Goal: Task Accomplishment & Management: Use online tool/utility

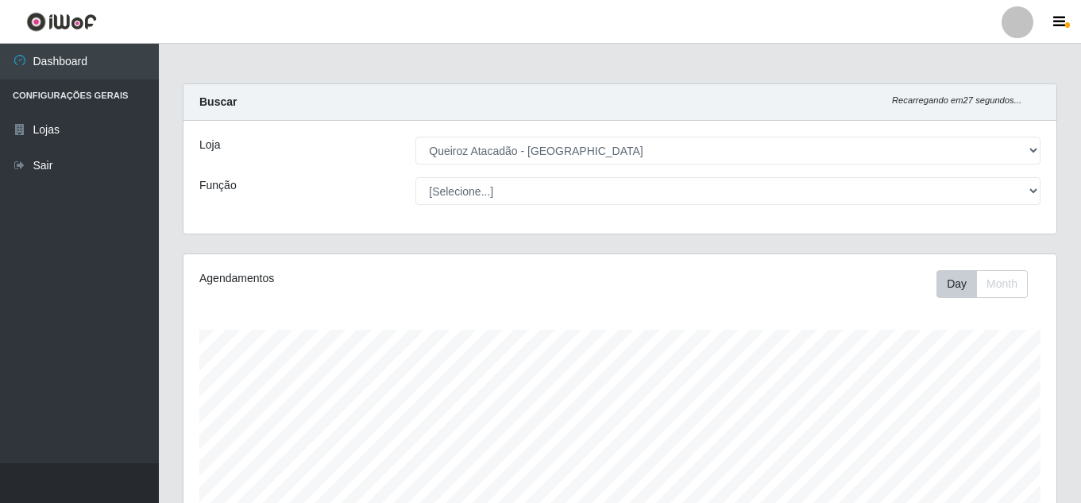
select select "225"
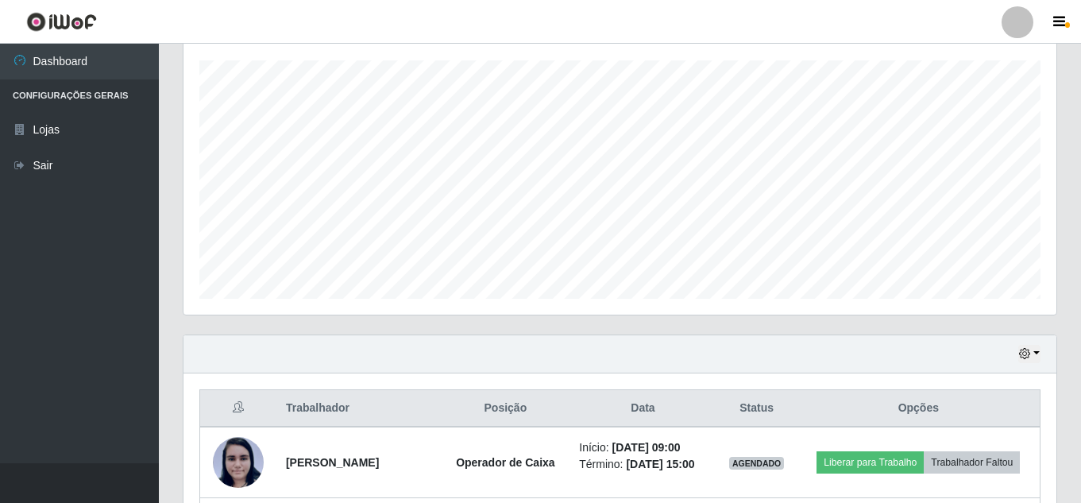
scroll to position [330, 873]
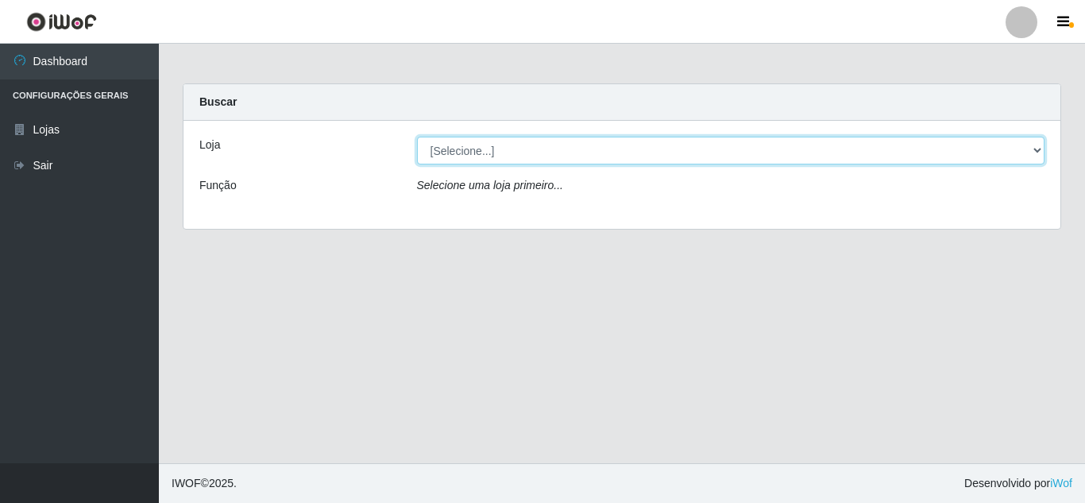
click at [574, 156] on select "[Selecione...] Queiroz Atacadão - [GEOGRAPHIC_DATA]" at bounding box center [731, 151] width 628 height 28
select select "225"
click at [417, 137] on select "[Selecione...] Queiroz Atacadão - [GEOGRAPHIC_DATA]" at bounding box center [731, 151] width 628 height 28
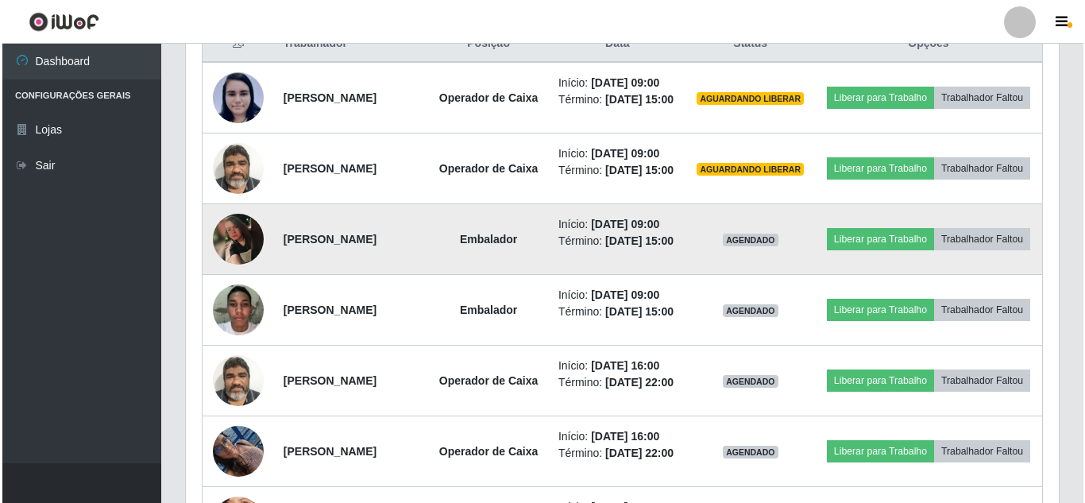
scroll to position [636, 0]
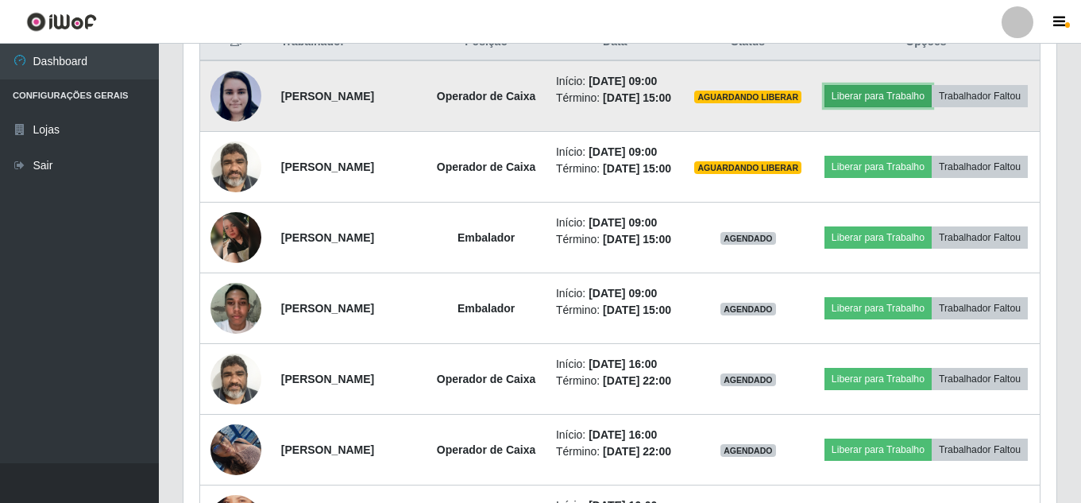
click at [932, 89] on button "Liberar para Trabalho" at bounding box center [878, 96] width 107 height 22
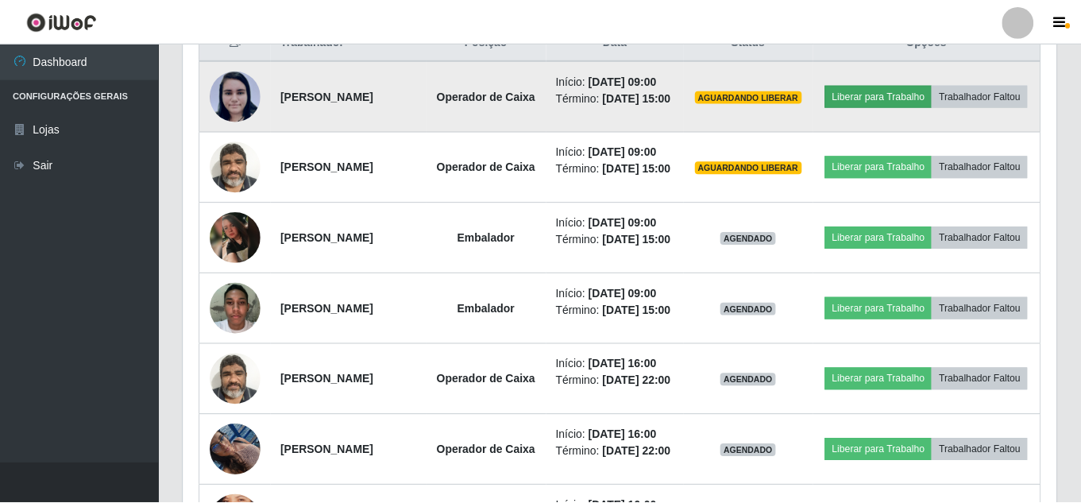
scroll to position [330, 865]
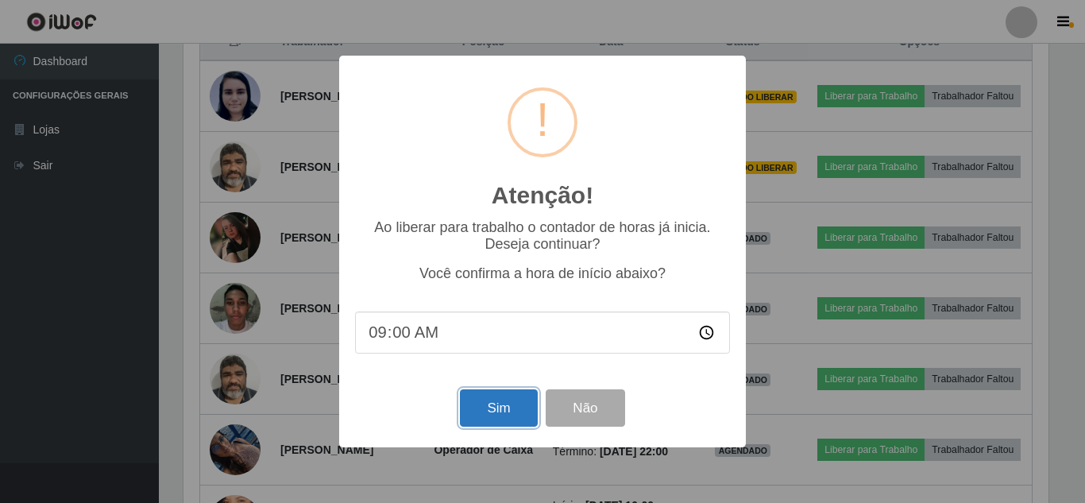
click at [509, 408] on button "Sim" at bounding box center [498, 407] width 77 height 37
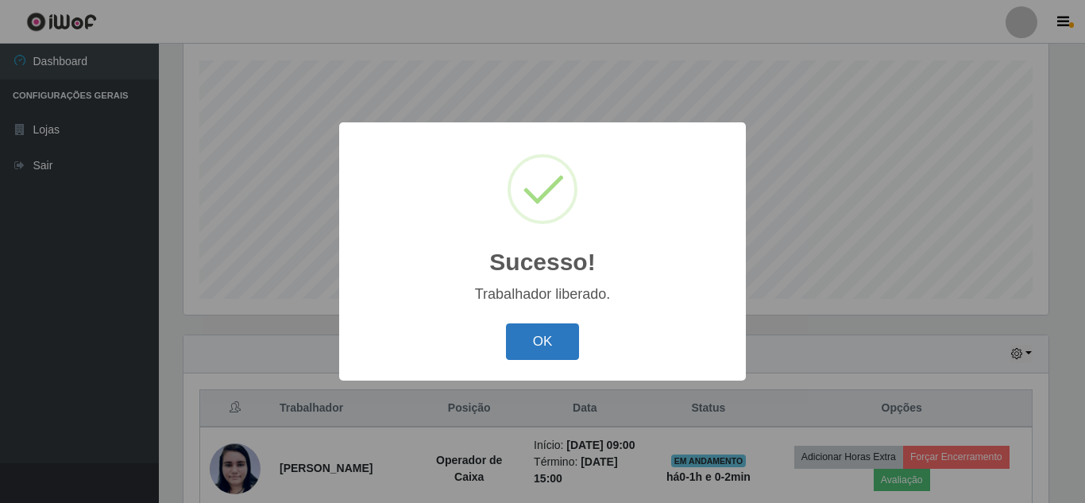
click at [544, 338] on button "OK" at bounding box center [543, 341] width 74 height 37
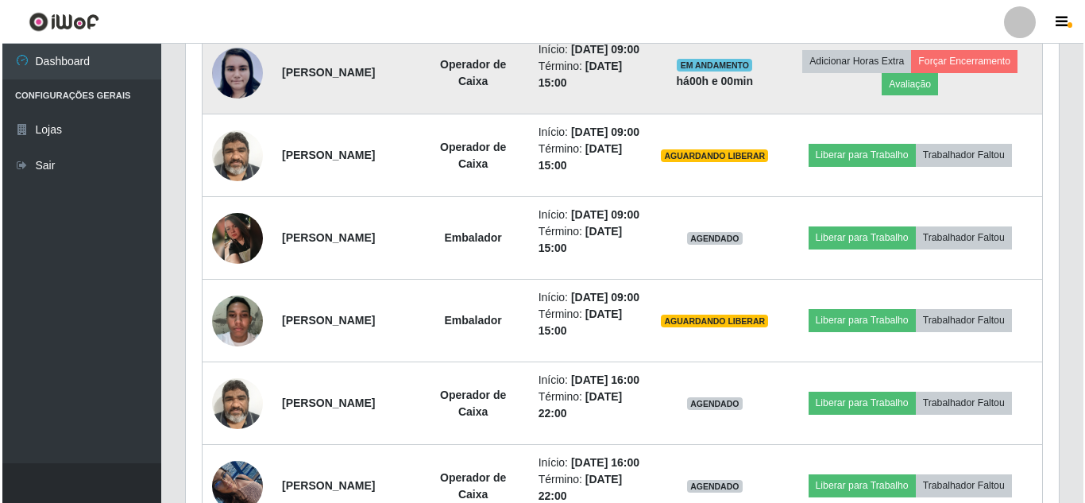
scroll to position [667, 0]
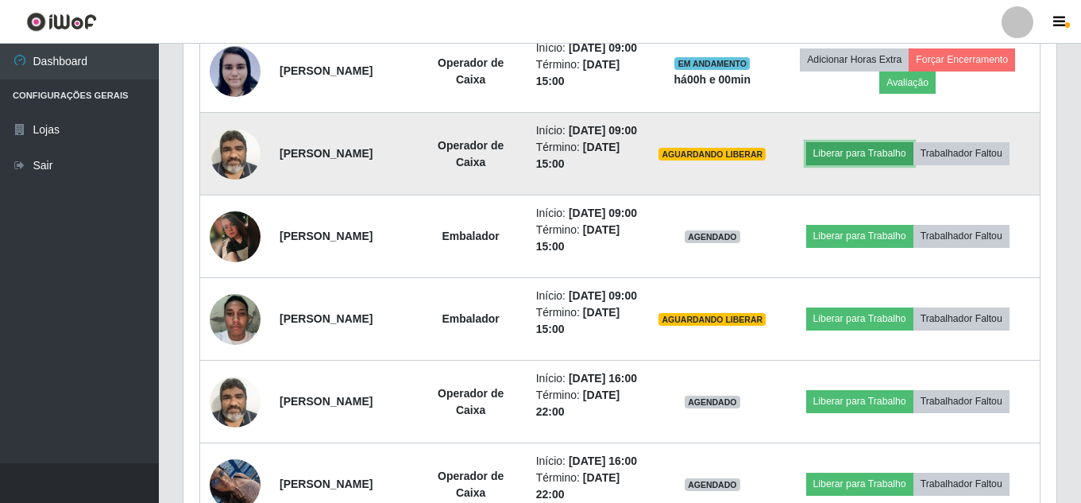
click at [865, 164] on button "Liberar para Trabalho" at bounding box center [859, 153] width 107 height 22
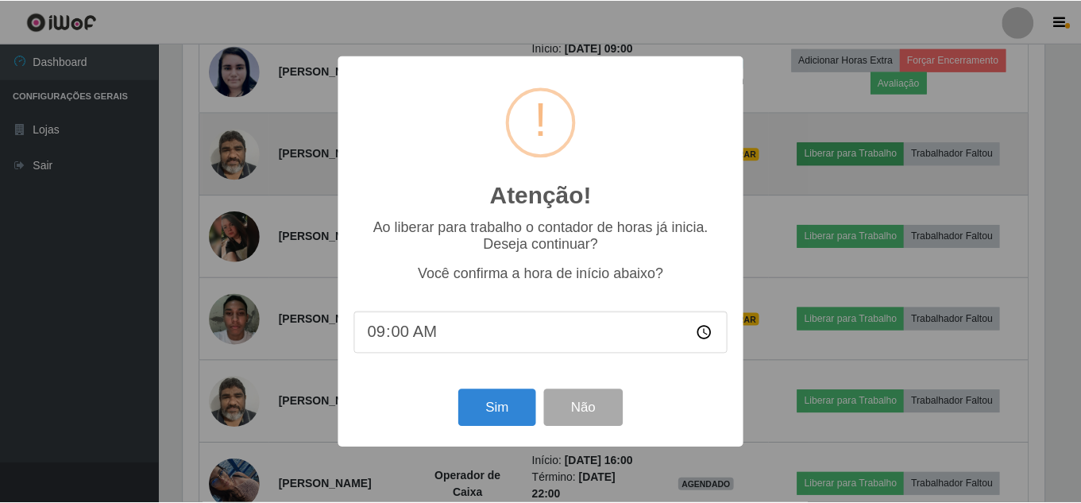
scroll to position [330, 865]
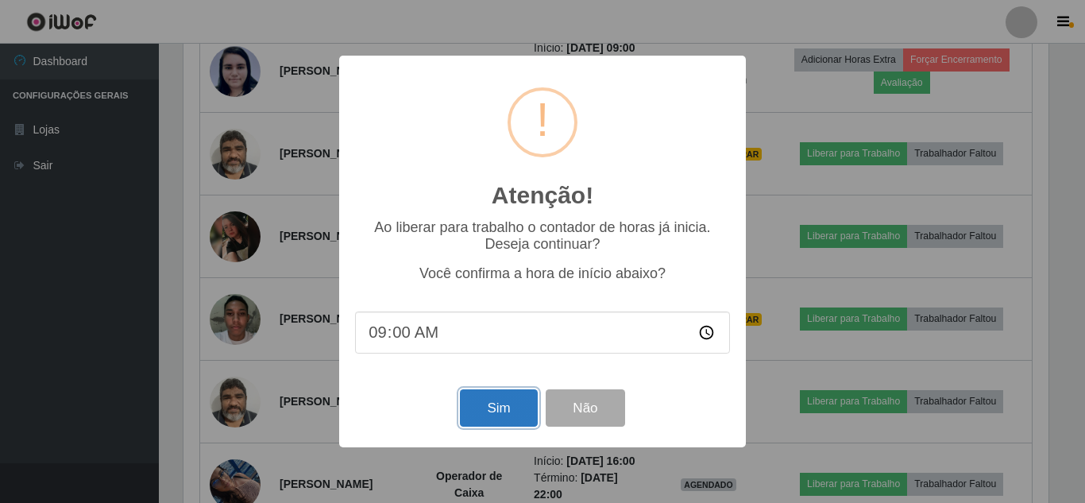
click at [485, 415] on button "Sim" at bounding box center [498, 407] width 77 height 37
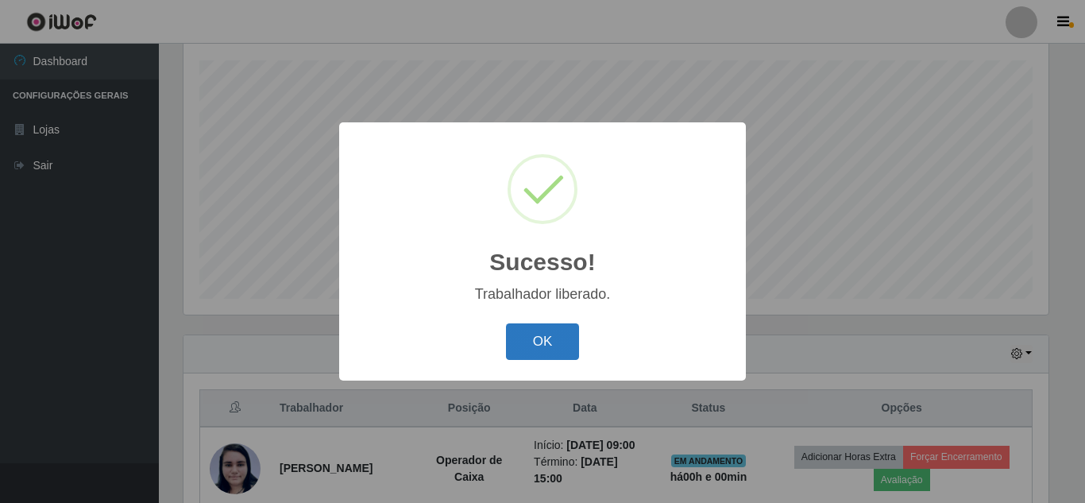
click at [546, 338] on button "OK" at bounding box center [543, 341] width 74 height 37
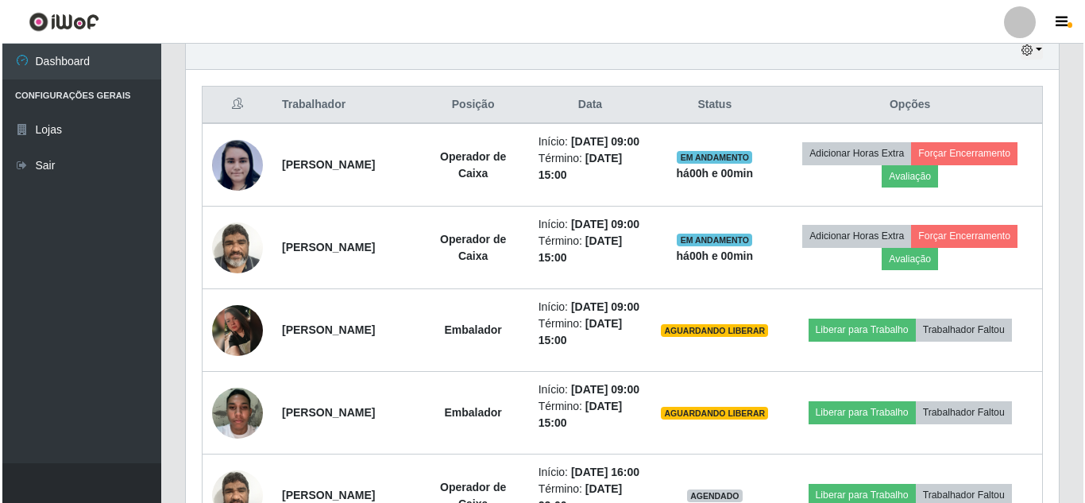
scroll to position [587, 0]
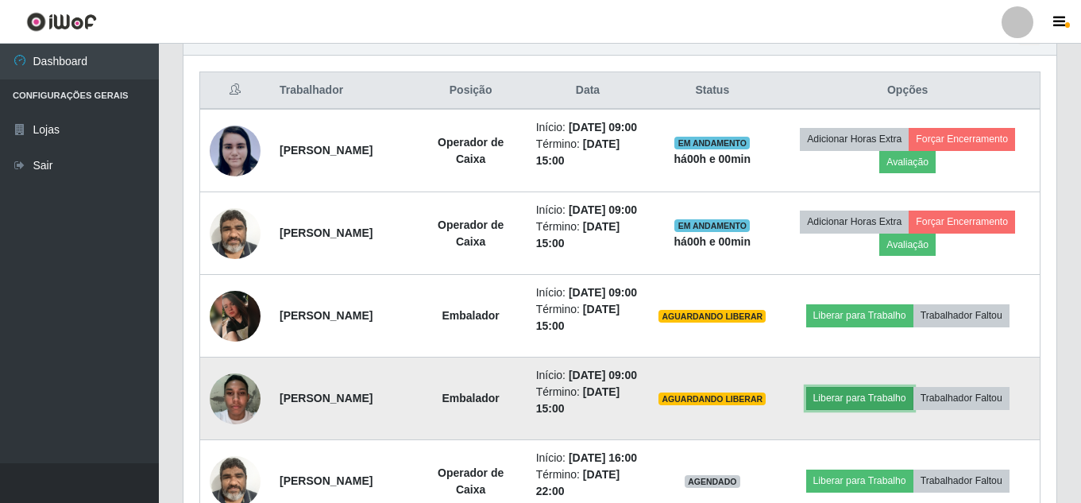
click at [890, 409] on button "Liberar para Trabalho" at bounding box center [859, 398] width 107 height 22
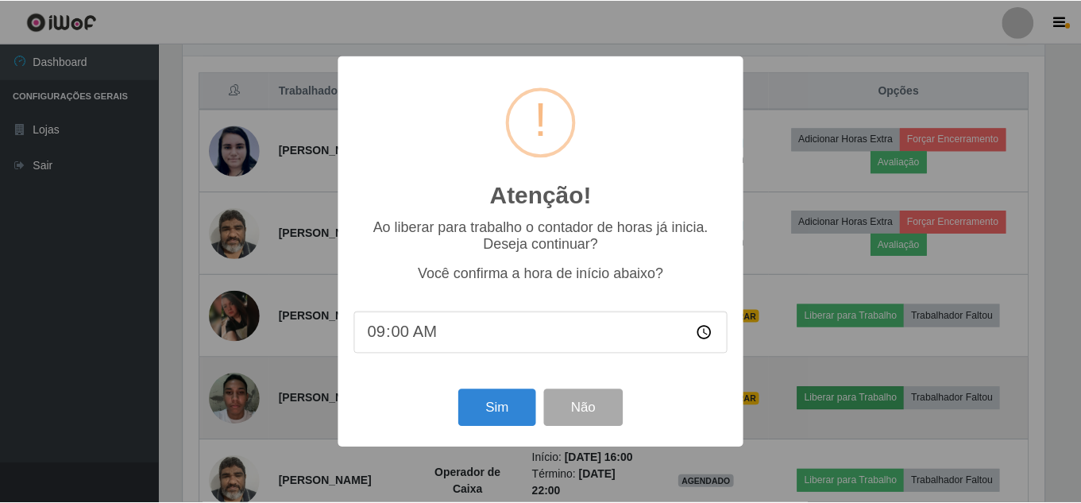
scroll to position [330, 865]
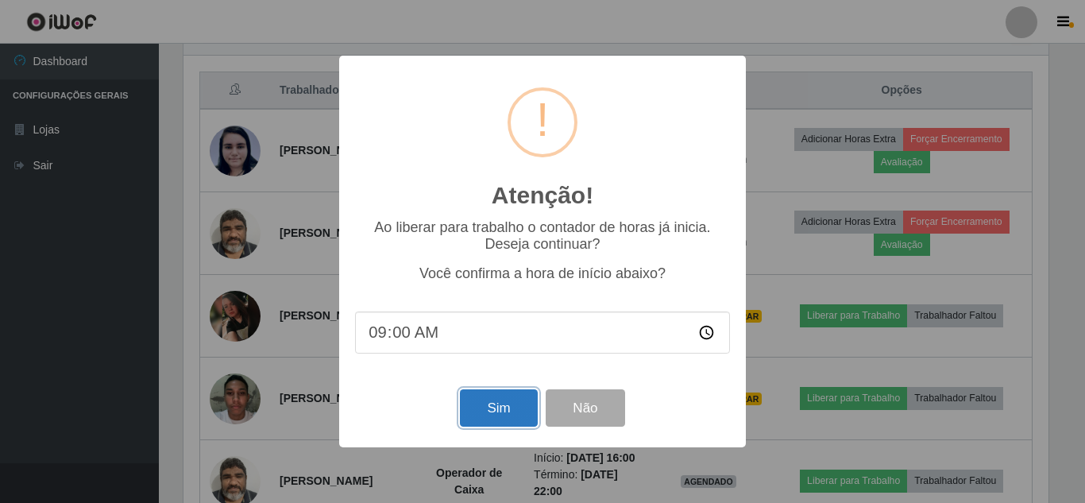
click at [487, 408] on button "Sim" at bounding box center [498, 407] width 77 height 37
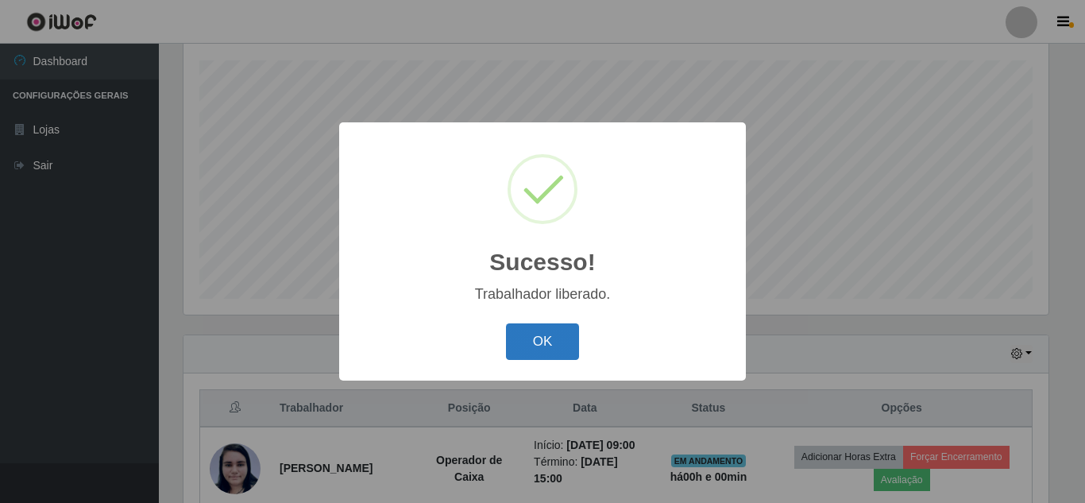
click at [525, 340] on button "OK" at bounding box center [543, 341] width 74 height 37
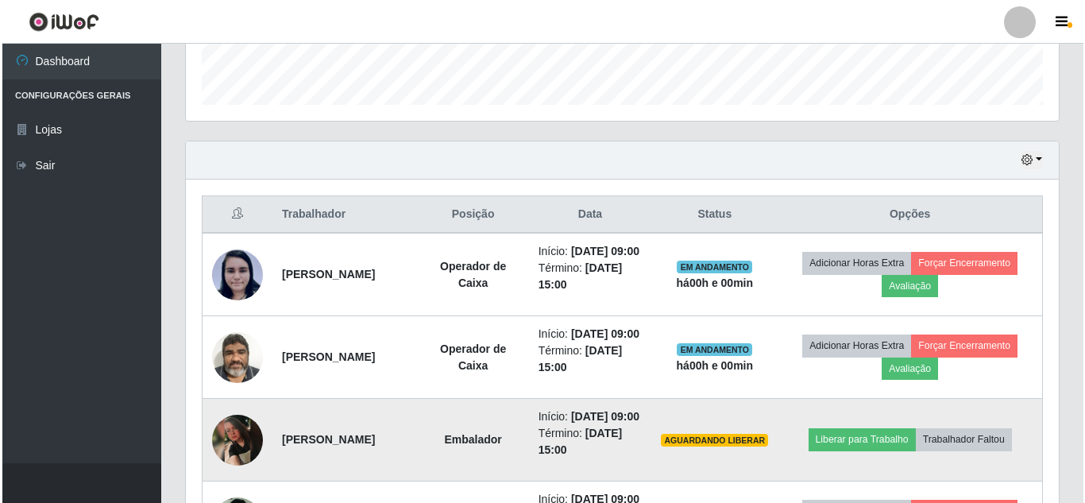
scroll to position [587, 0]
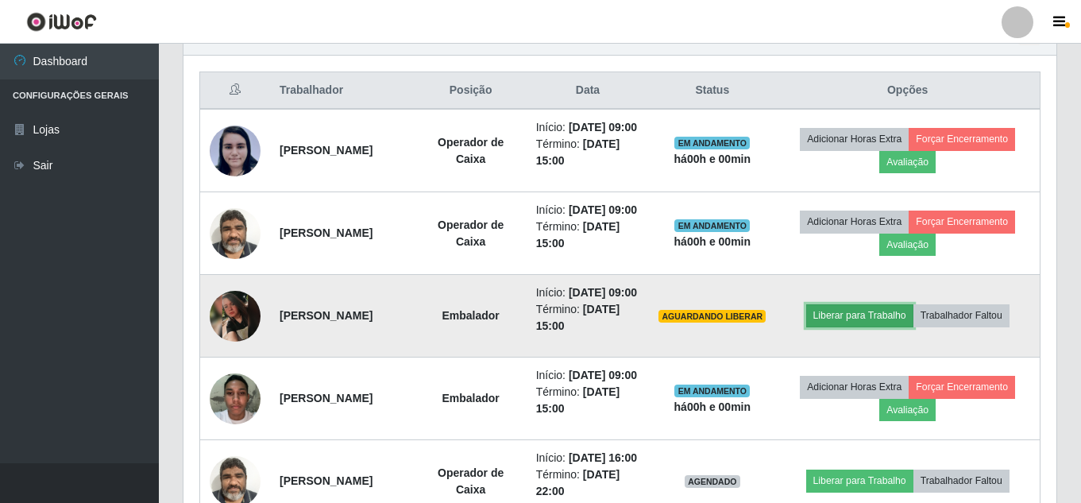
click at [869, 327] on button "Liberar para Trabalho" at bounding box center [859, 315] width 107 height 22
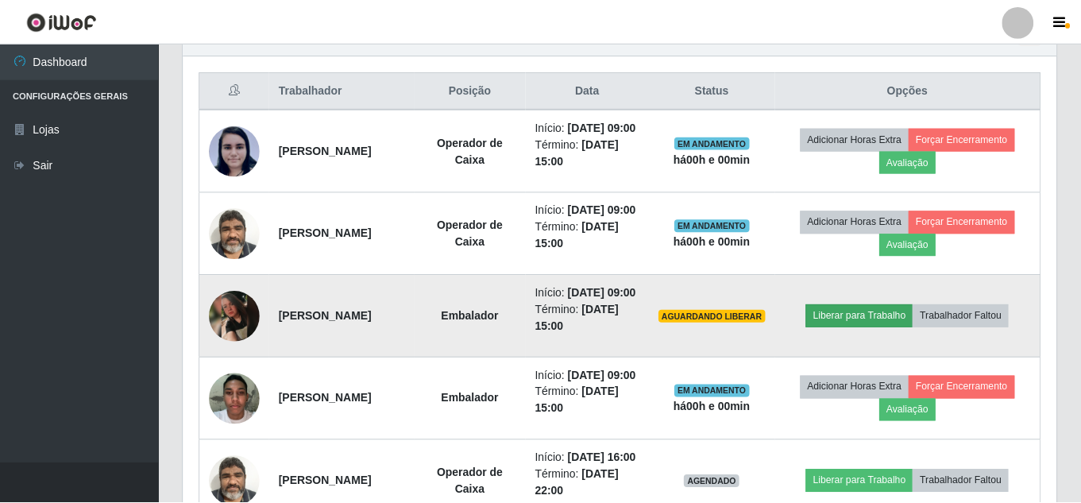
scroll to position [330, 865]
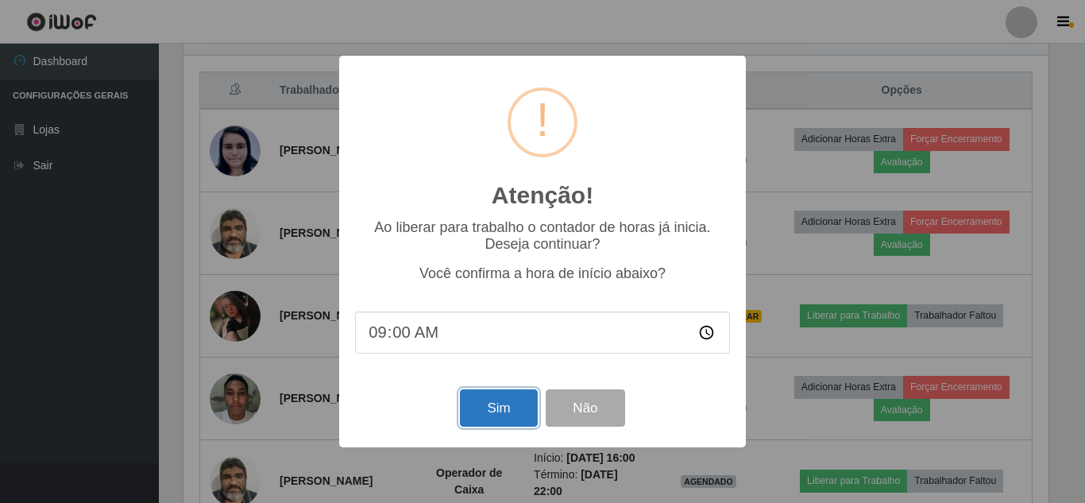
click at [496, 411] on button "Sim" at bounding box center [498, 407] width 77 height 37
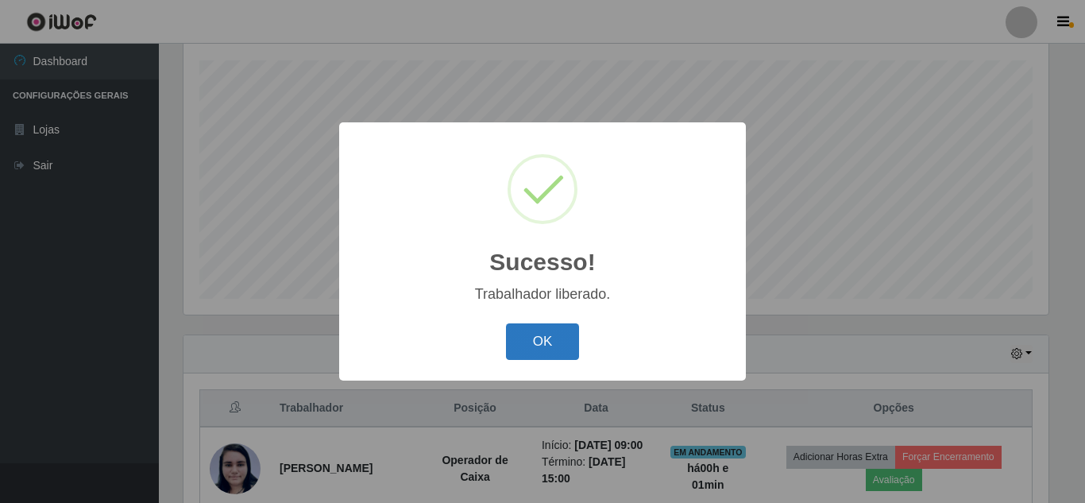
click at [555, 336] on button "OK" at bounding box center [543, 341] width 74 height 37
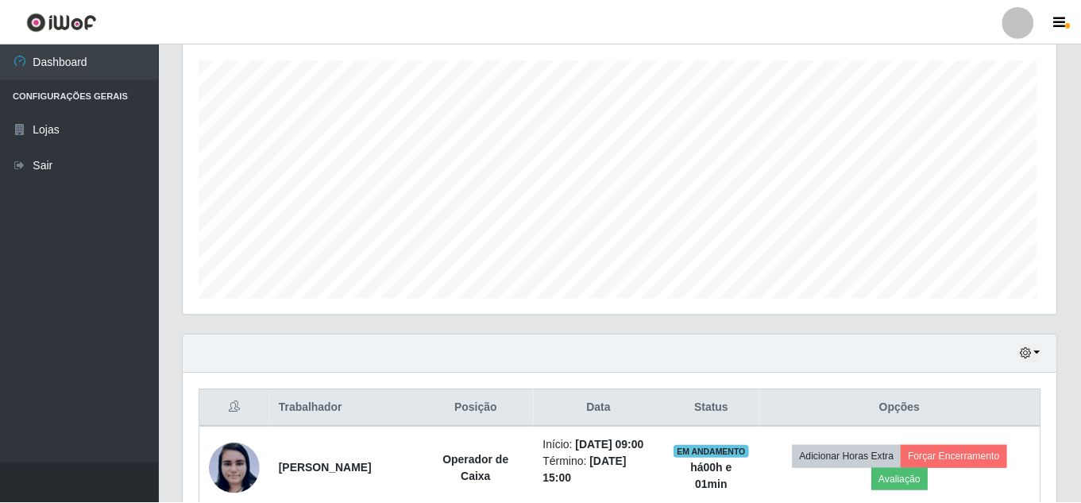
scroll to position [330, 873]
